Goal: Transaction & Acquisition: Download file/media

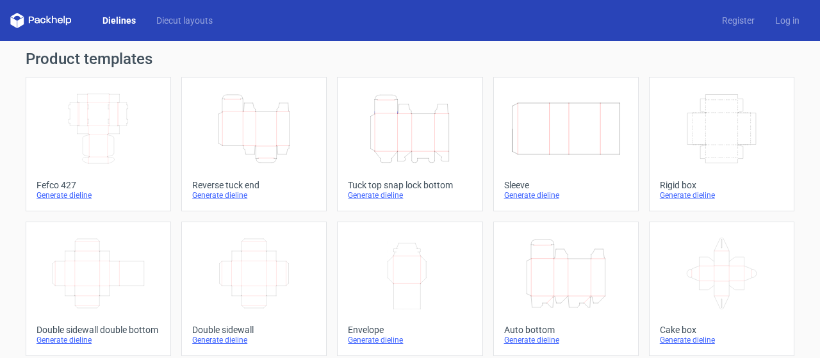
click at [390, 130] on icon "Height Depth Width" at bounding box center [409, 129] width 113 height 72
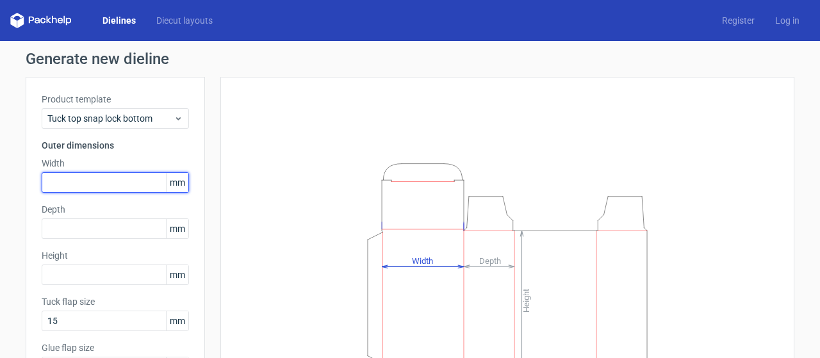
click at [104, 179] on input "text" at bounding box center [115, 182] width 147 height 21
type input "51"
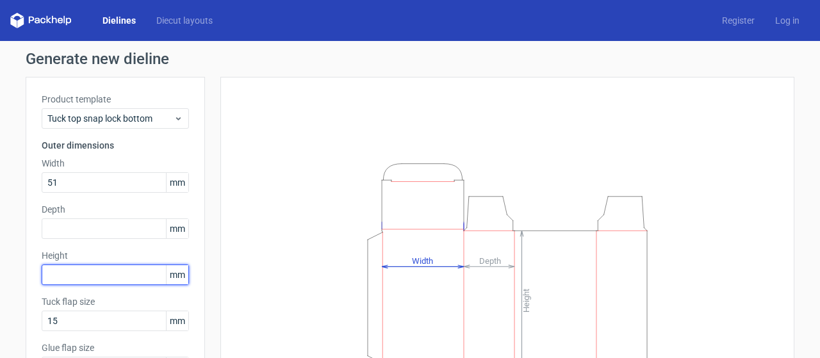
click at [60, 273] on input "text" at bounding box center [115, 275] width 147 height 21
type input "127"
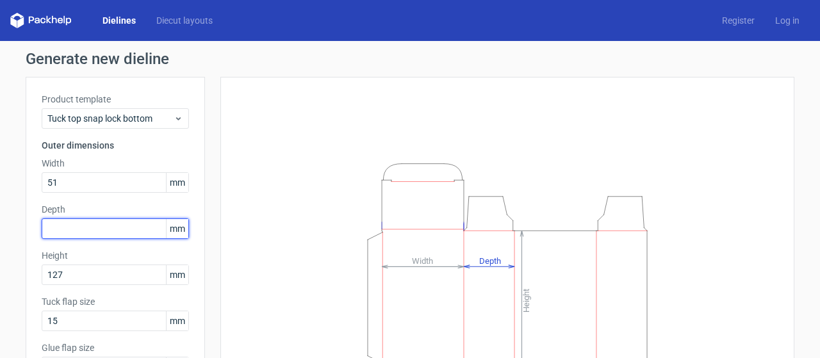
click at [60, 228] on input "text" at bounding box center [115, 228] width 147 height 21
type input "51"
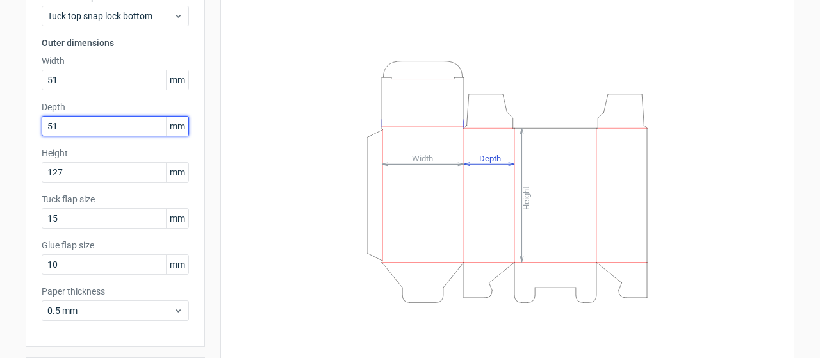
scroll to position [142, 0]
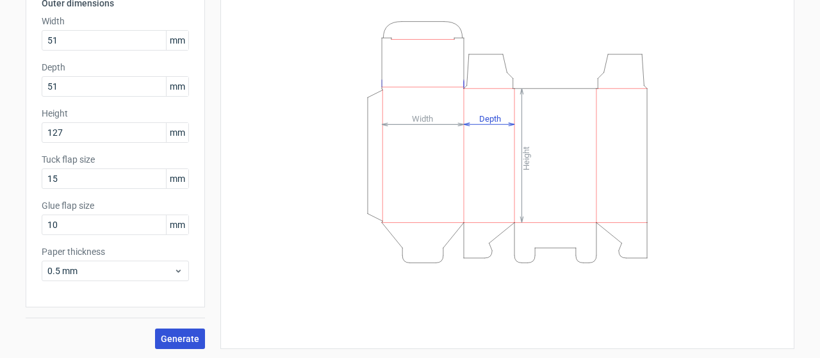
click at [170, 341] on span "Generate" at bounding box center [180, 338] width 38 height 9
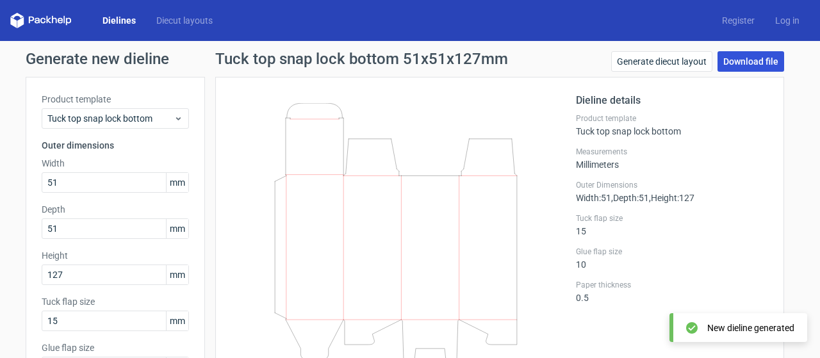
click at [732, 61] on link "Download file" at bounding box center [751, 61] width 67 height 21
